Goal: Information Seeking & Learning: Learn about a topic

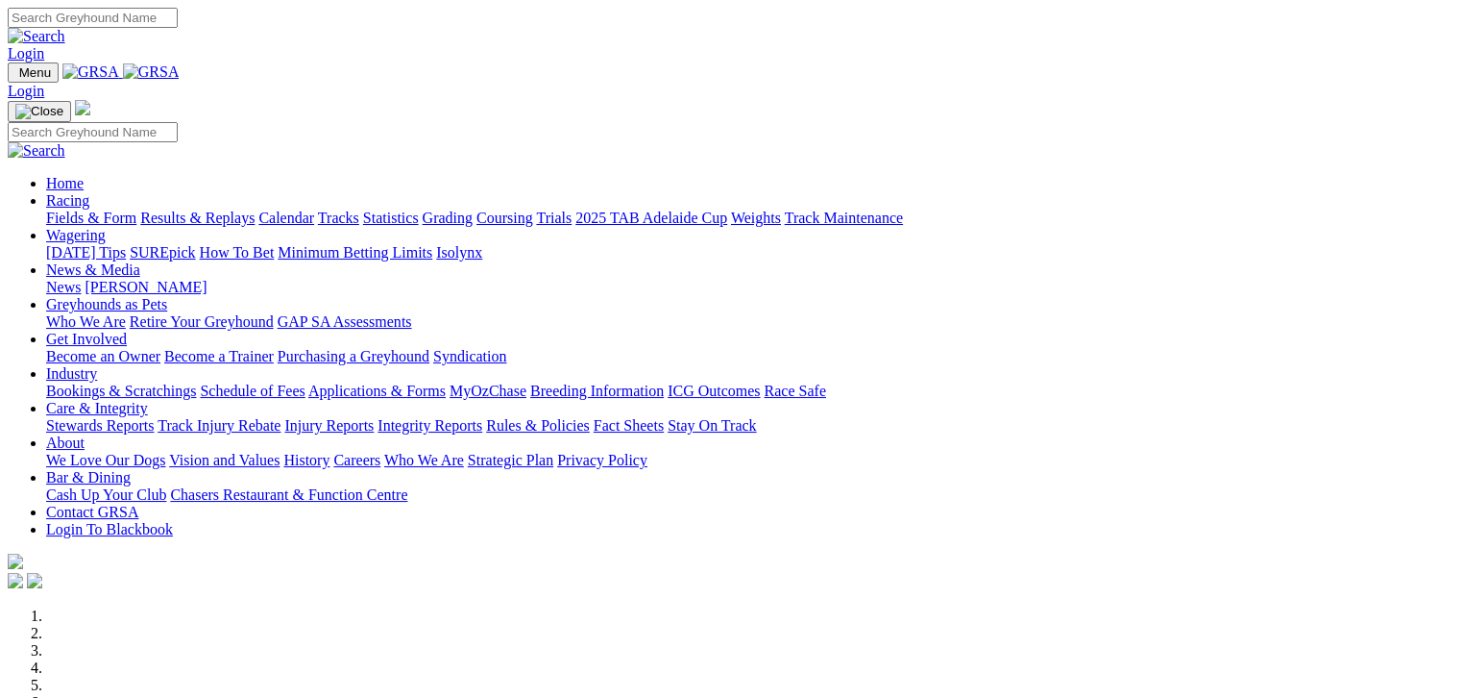
click at [81, 209] on link "Fields & Form" at bounding box center [91, 217] width 90 height 16
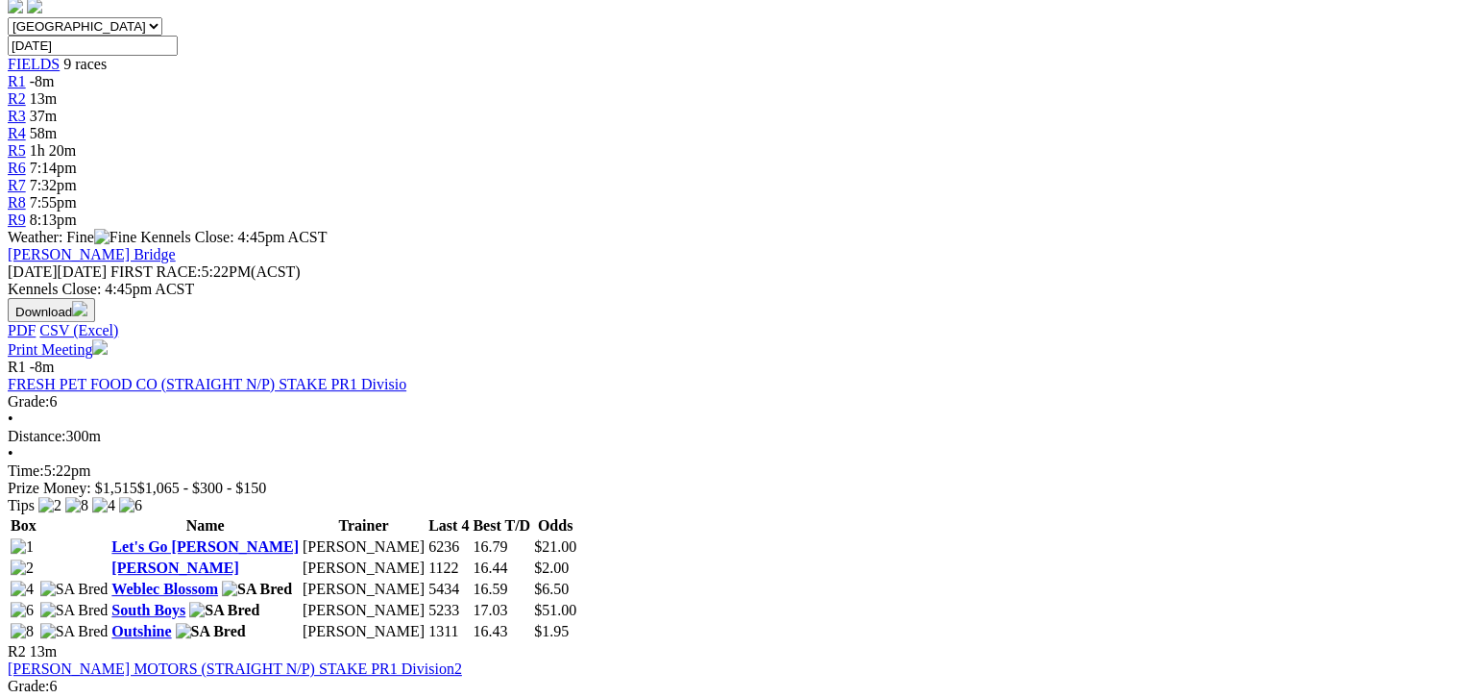
scroll to position [625, 0]
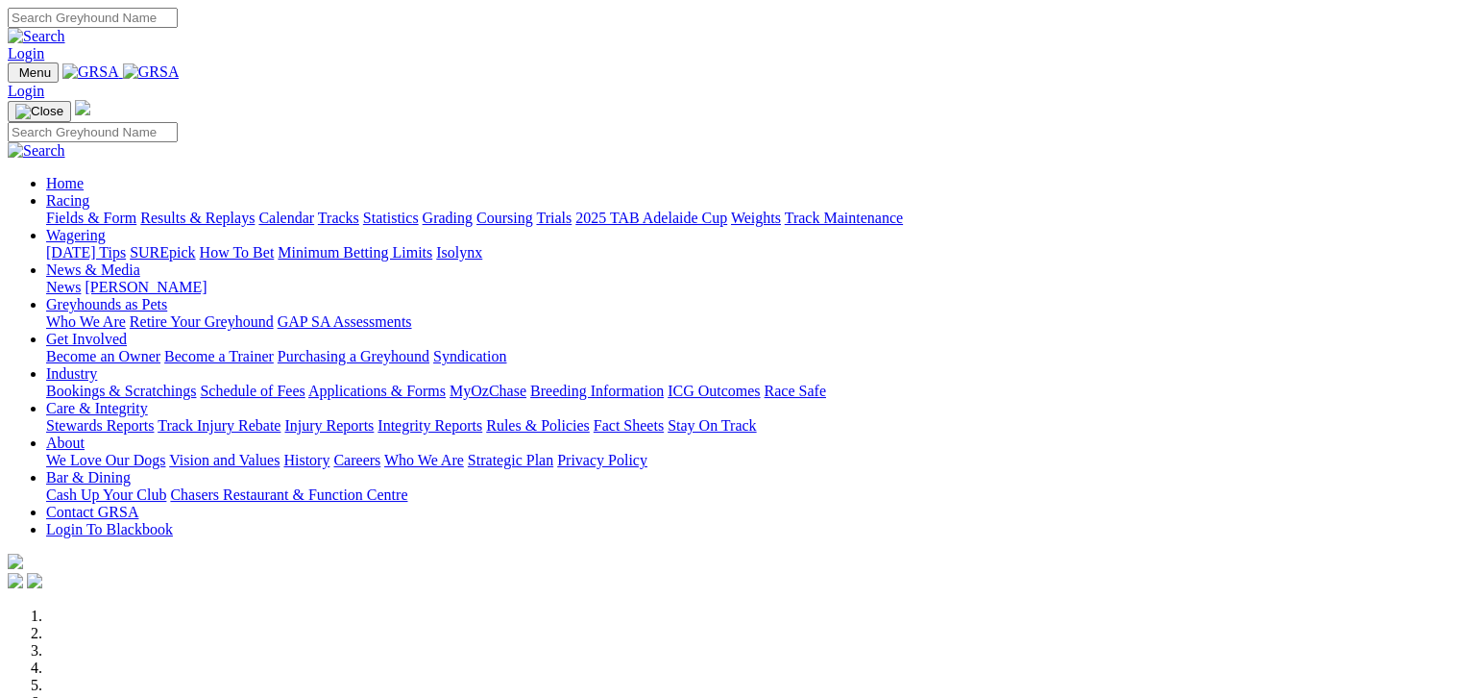
click at [229, 209] on link "Results & Replays" at bounding box center [197, 217] width 114 height 16
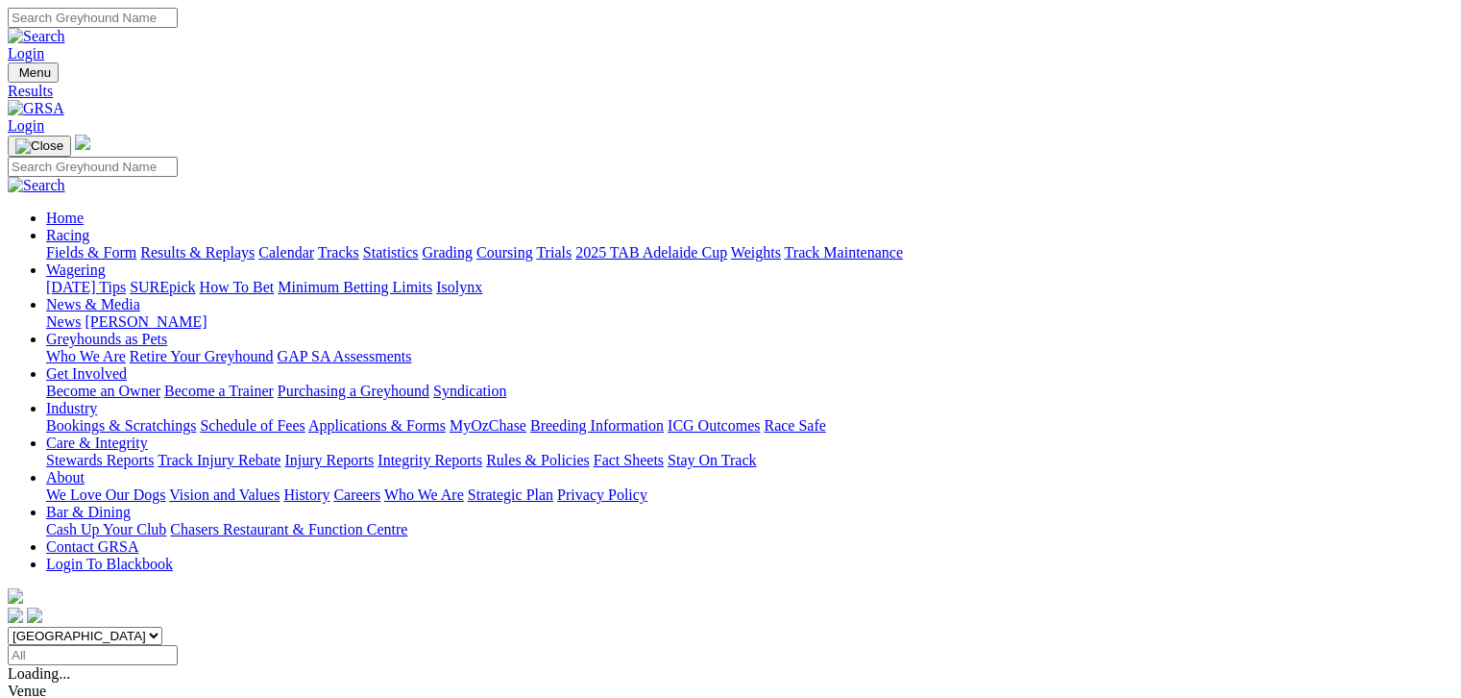
scroll to position [192, 0]
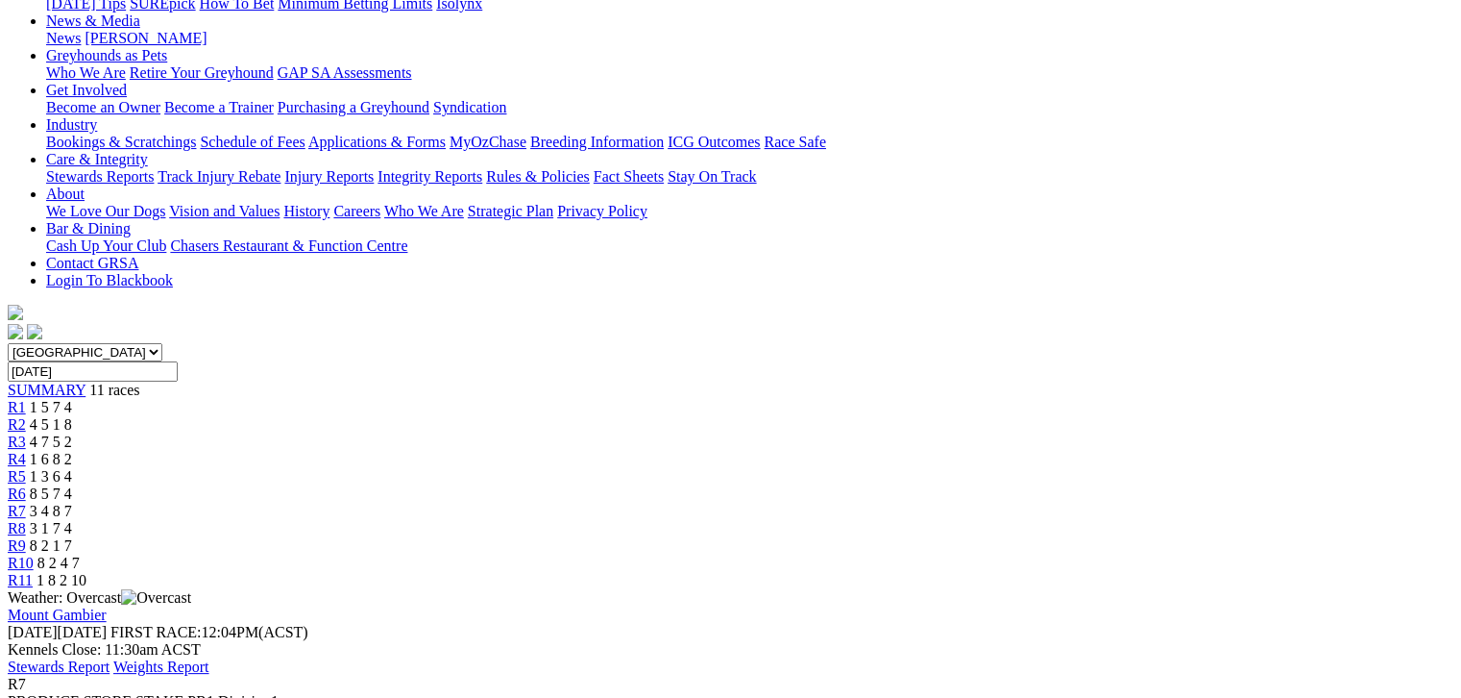
scroll to position [288, 0]
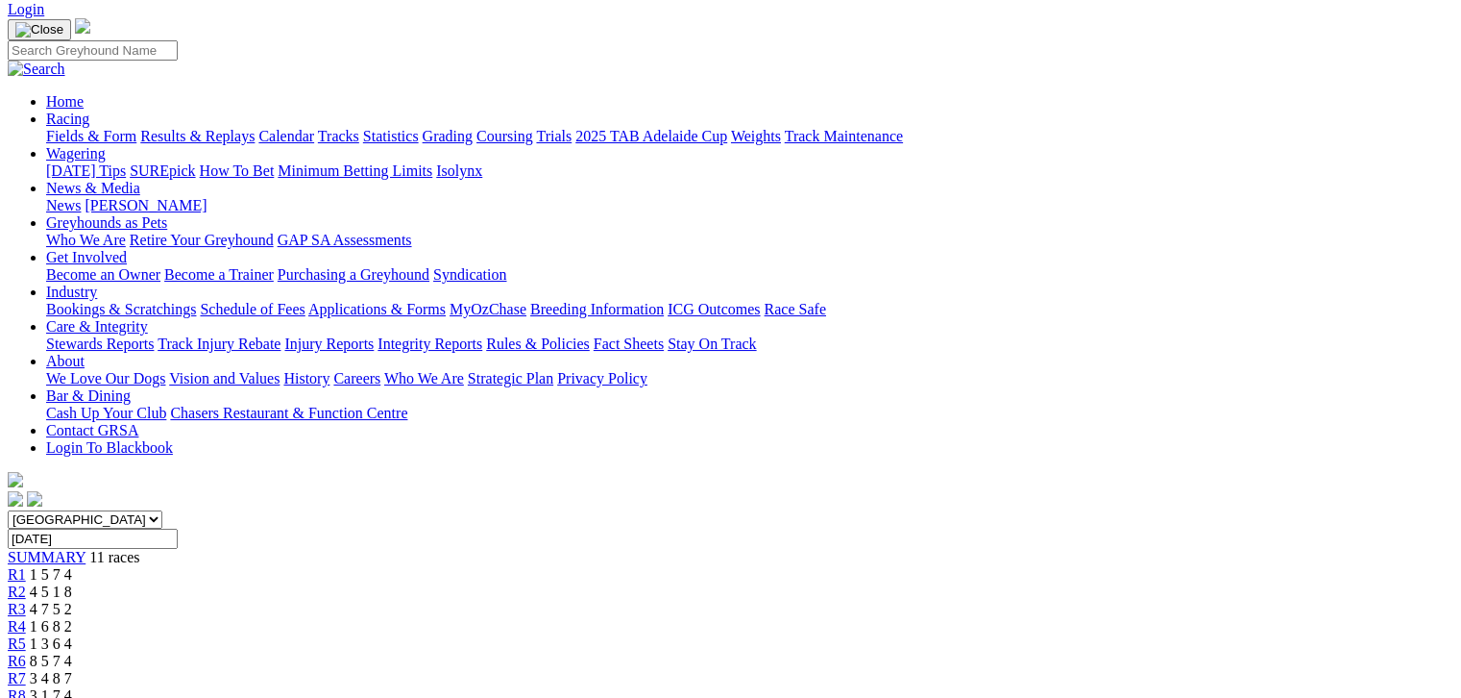
scroll to position [0, 0]
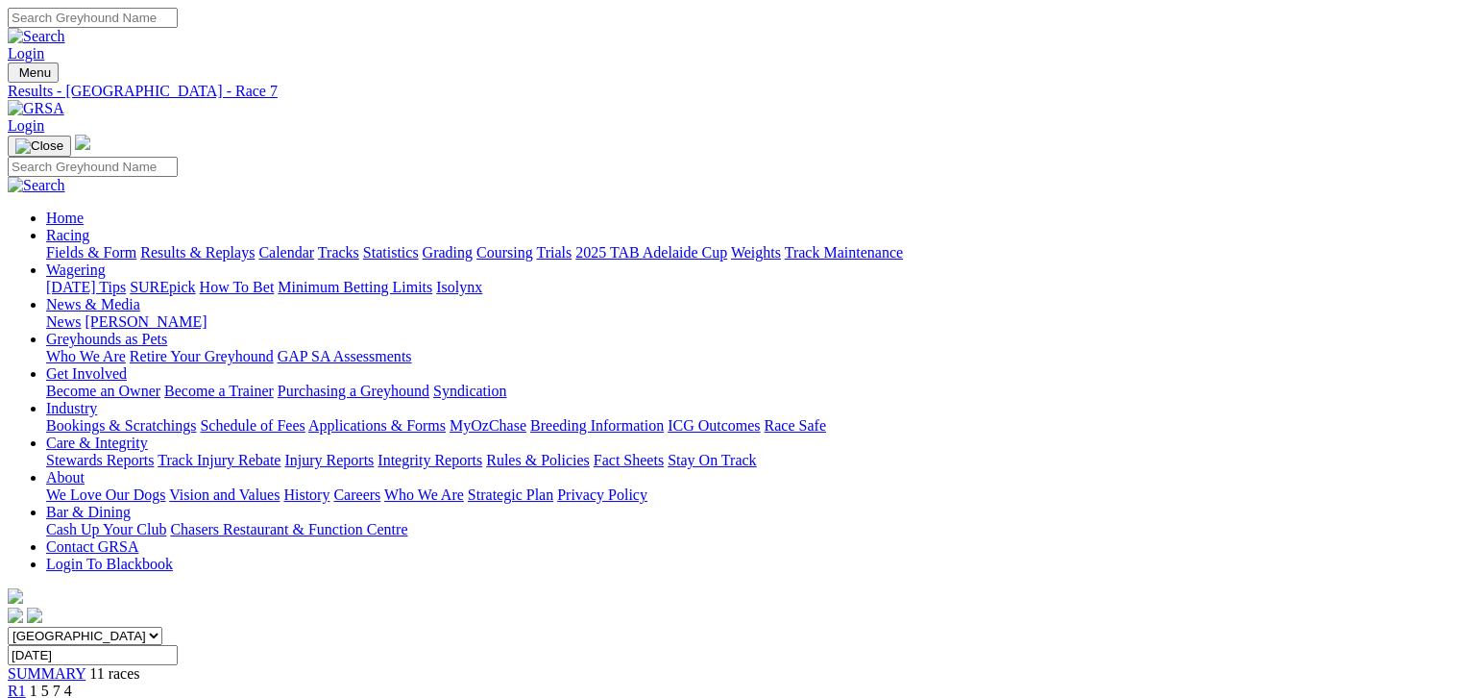
click at [101, 244] on link "Fields & Form" at bounding box center [91, 252] width 90 height 16
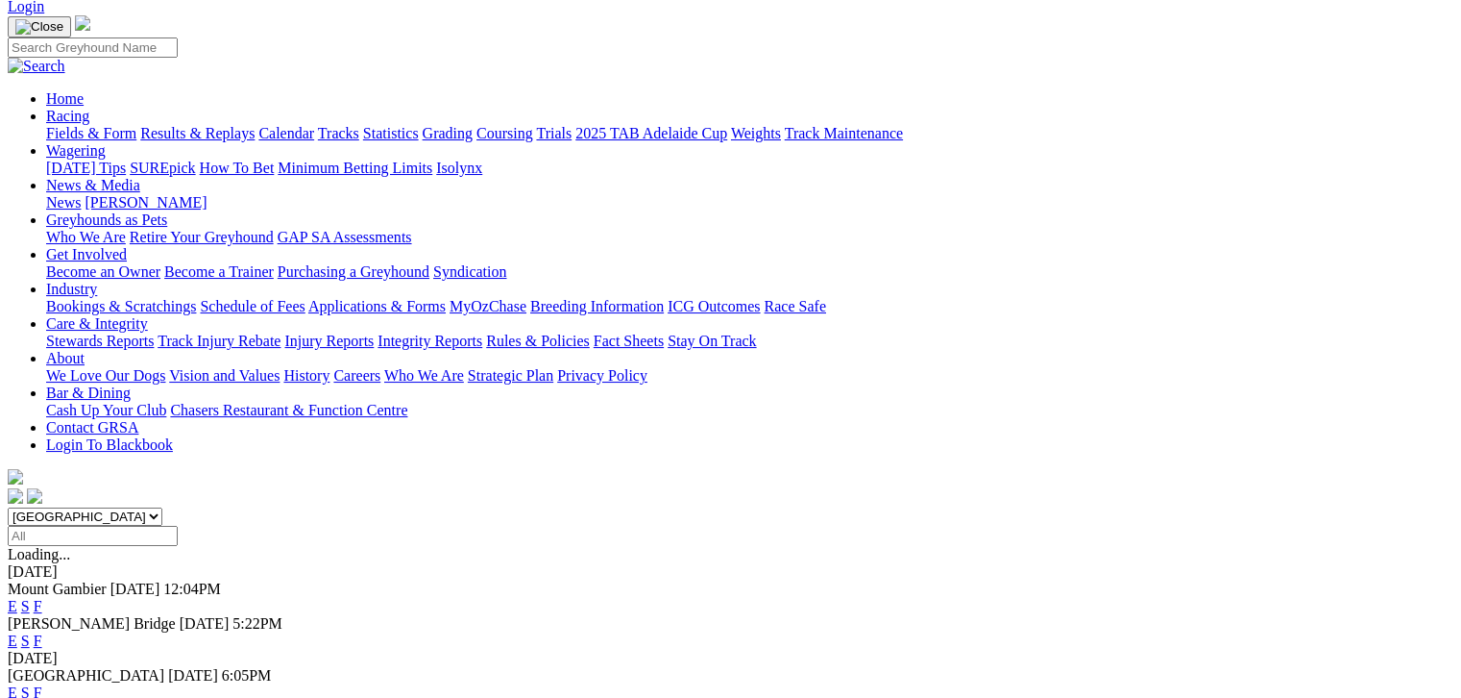
click at [42, 632] on link "F" at bounding box center [38, 640] width 9 height 16
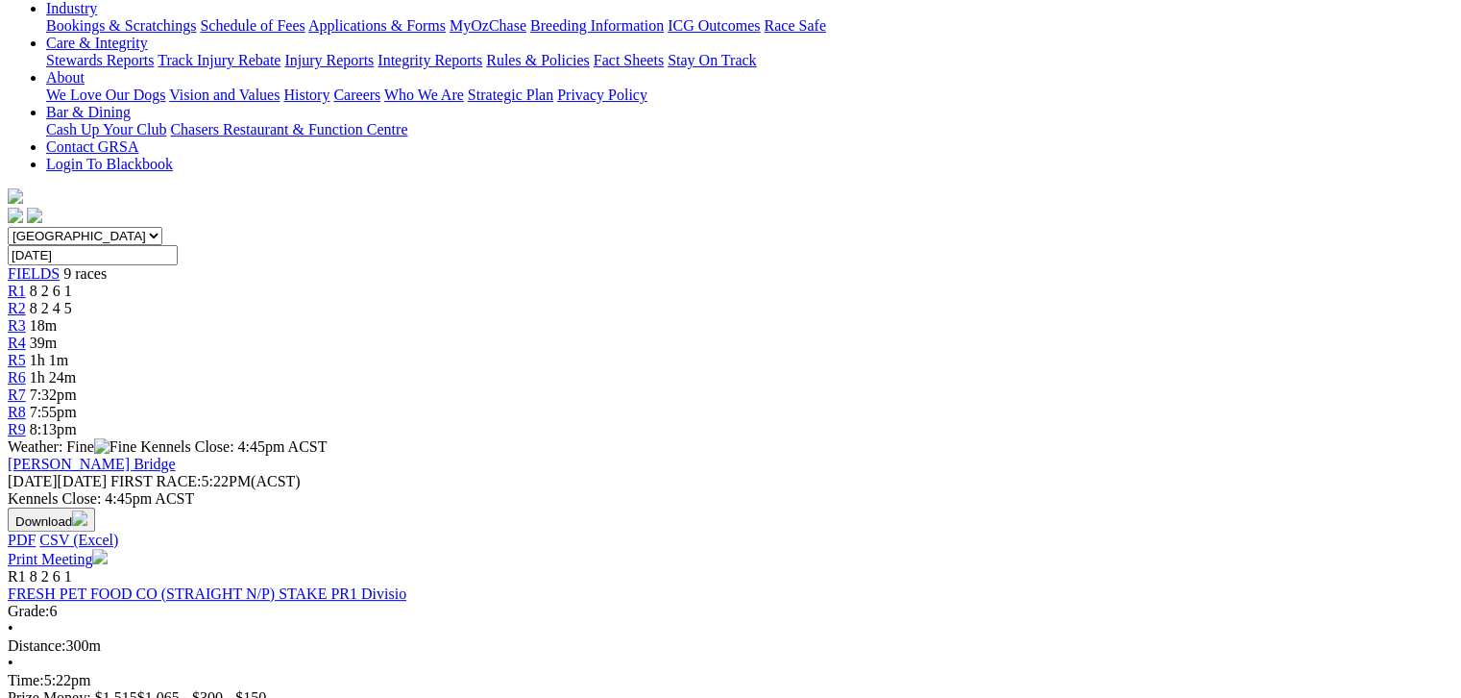
scroll to position [336, 0]
